Goal: Task Accomplishment & Management: Use online tool/utility

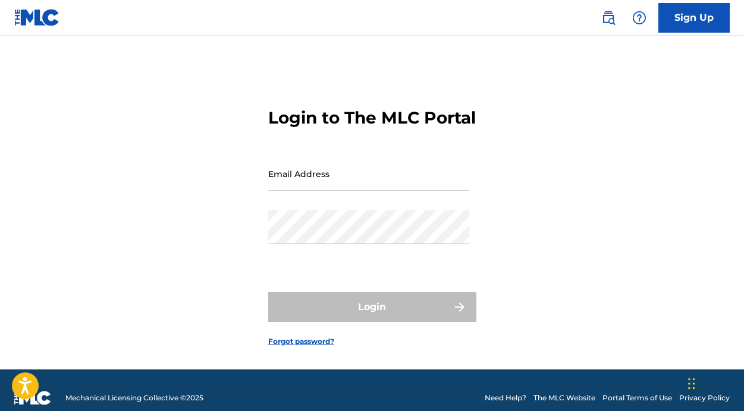
click at [332, 190] on input "Email Address" at bounding box center [368, 174] width 201 height 34
type input "[EMAIL_ADDRESS][DOMAIN_NAME]"
click at [372, 322] on button "Login" at bounding box center [372, 308] width 208 height 30
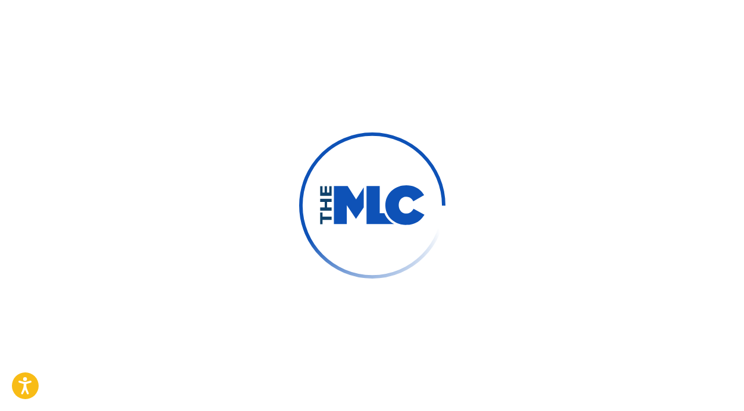
click at [372, 322] on button "Login" at bounding box center [372, 308] width 208 height 30
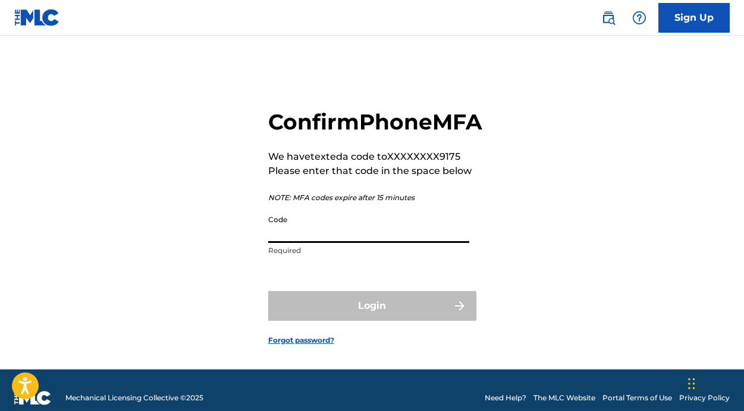
click at [281, 243] on input "Code" at bounding box center [368, 226] width 201 height 34
paste input "549218"
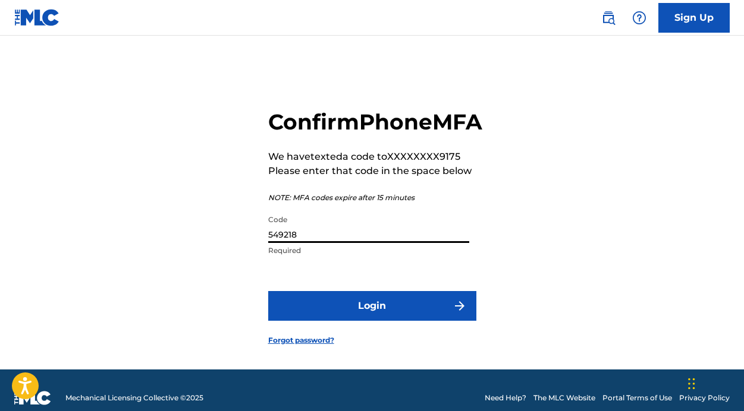
type input "549218"
click at [345, 344] on form "Confirm Phone MFA We have texted a code to XXXXXXXX9175 Please enter that code …" at bounding box center [372, 217] width 208 height 304
click at [345, 321] on button "Login" at bounding box center [372, 306] width 208 height 30
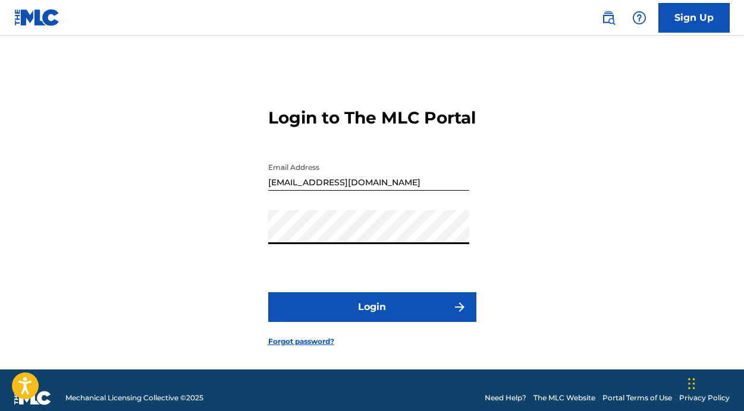
click at [354, 312] on button "Login" at bounding box center [372, 308] width 208 height 30
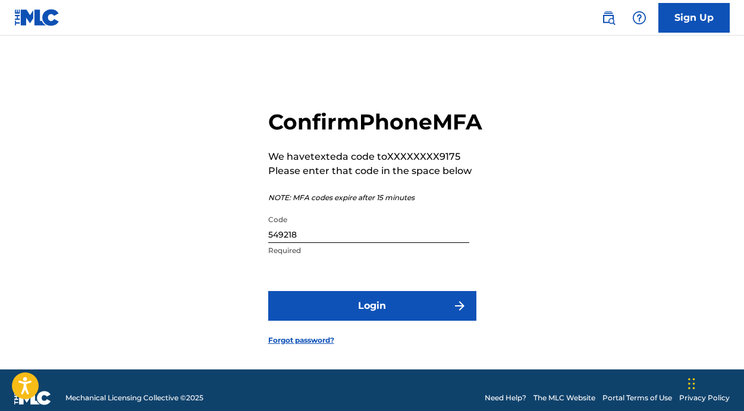
click at [322, 321] on button "Login" at bounding box center [372, 306] width 208 height 30
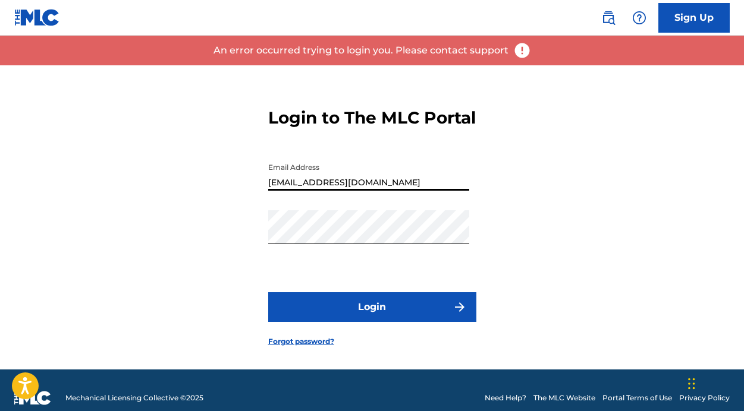
click at [366, 286] on form "Login to The MLC Portal Email Address [EMAIL_ADDRESS][DOMAIN_NAME] Password Log…" at bounding box center [372, 217] width 208 height 304
click at [357, 322] on button "Login" at bounding box center [372, 308] width 208 height 30
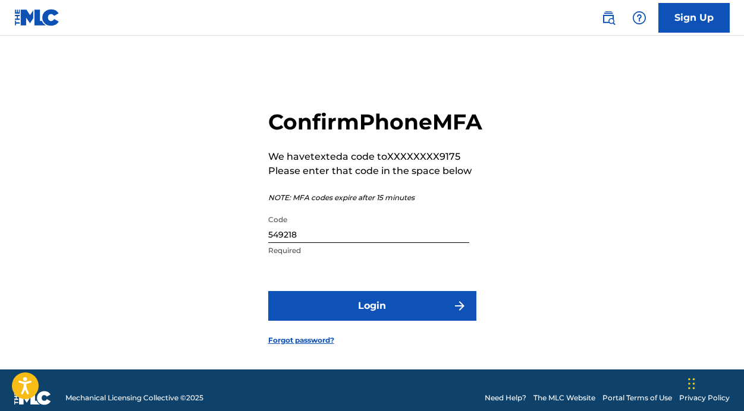
click at [347, 263] on div "Code 549218 Required" at bounding box center [368, 236] width 201 height 54
click at [346, 243] on input "549218" at bounding box center [368, 226] width 201 height 34
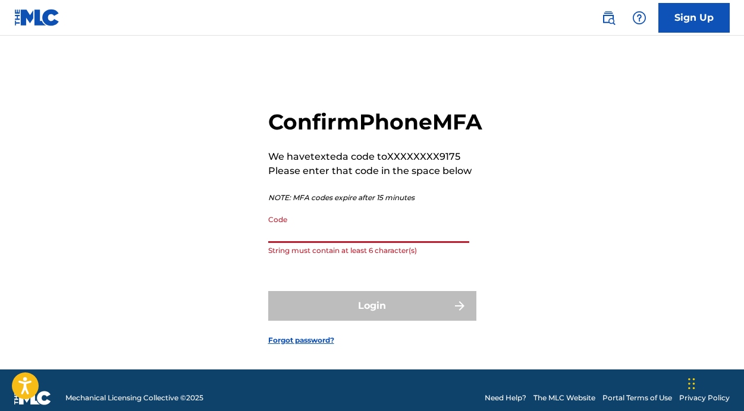
paste input "705485"
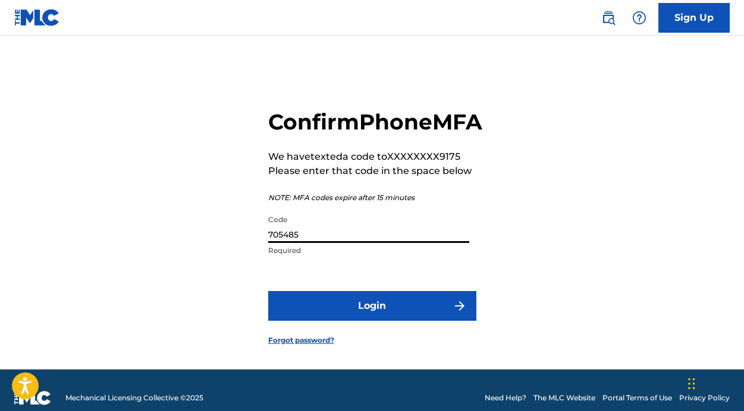
type input "705485"
click at [353, 321] on button "Login" at bounding box center [372, 306] width 208 height 30
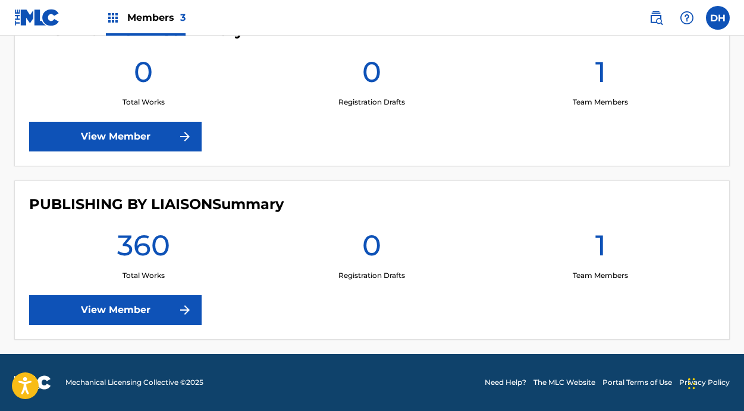
scroll to position [545, 0]
click at [167, 312] on link "View Member" at bounding box center [115, 310] width 172 height 30
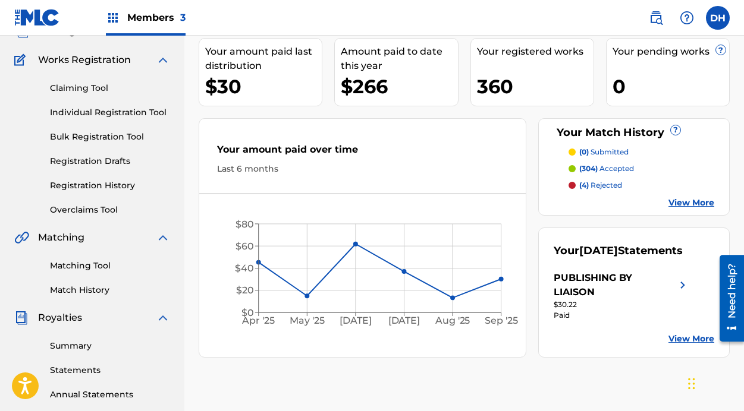
scroll to position [87, 0]
click at [685, 202] on link "View More" at bounding box center [691, 202] width 46 height 12
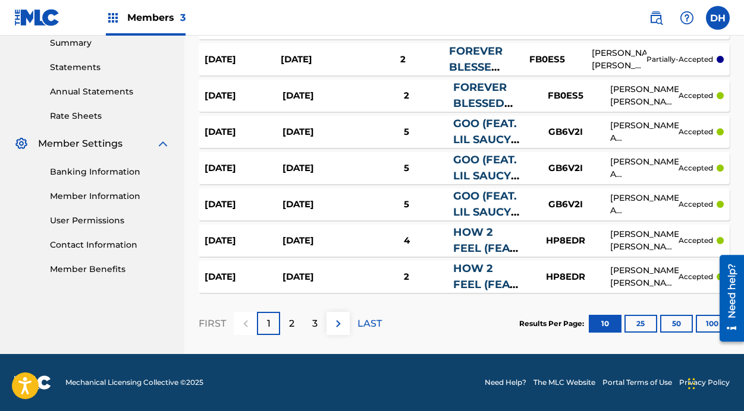
scroll to position [390, 0]
click at [315, 323] on p "3" at bounding box center [314, 324] width 5 height 14
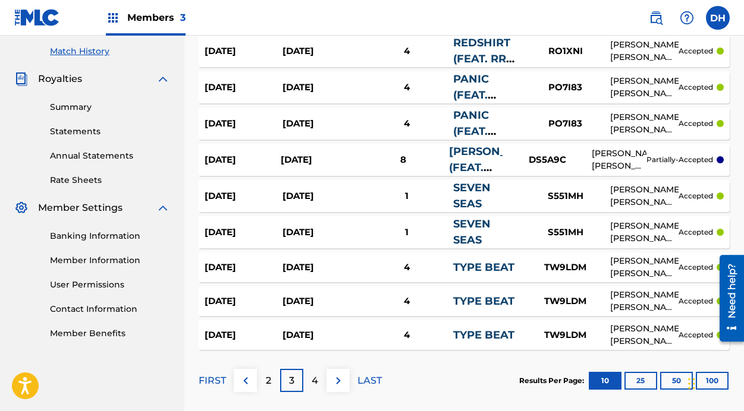
click at [316, 382] on p "4" at bounding box center [315, 381] width 7 height 14
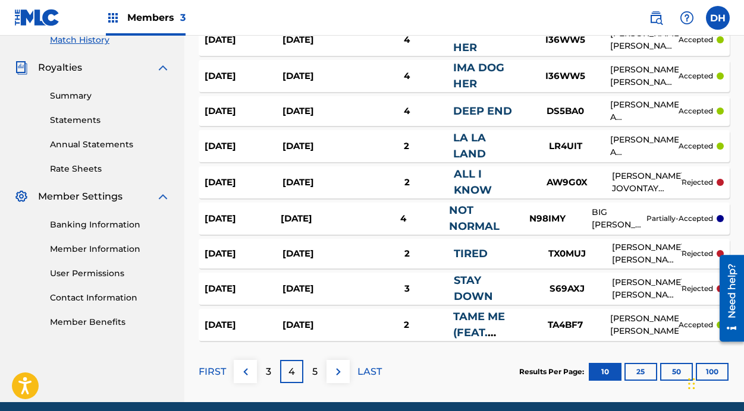
click at [315, 374] on p "5" at bounding box center [314, 372] width 5 height 14
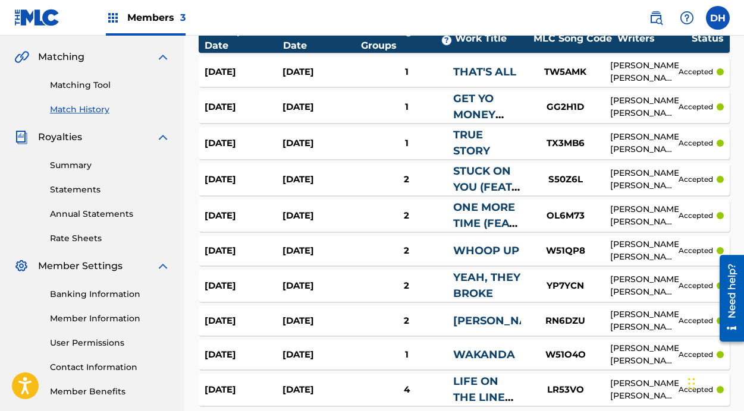
scroll to position [304, 0]
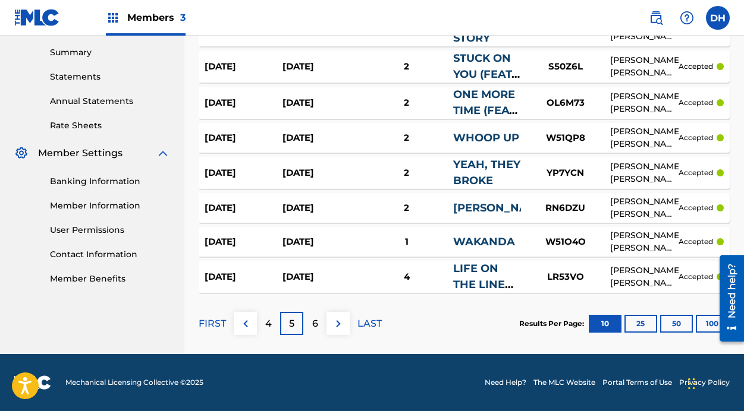
click at [315, 322] on p "6" at bounding box center [315, 324] width 6 height 14
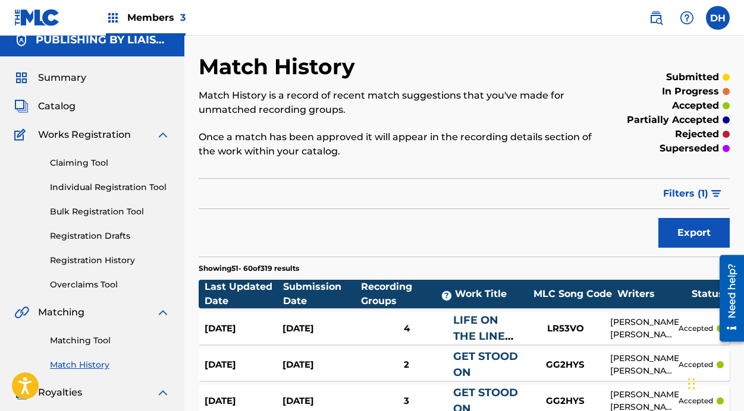
scroll to position [20, 0]
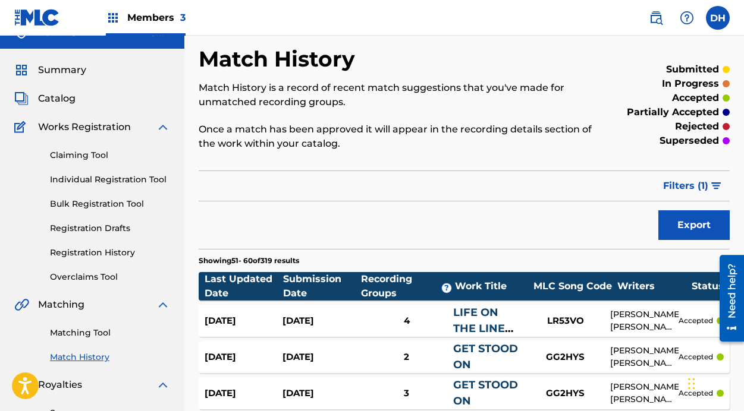
click at [78, 334] on link "Matching Tool" at bounding box center [110, 333] width 120 height 12
